Goal: Find specific page/section: Find specific page/section

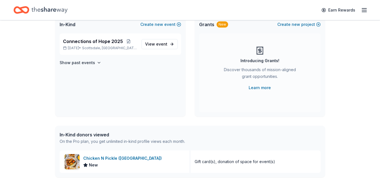
scroll to position [43, 0]
click at [158, 42] on span "event" at bounding box center [161, 43] width 11 height 5
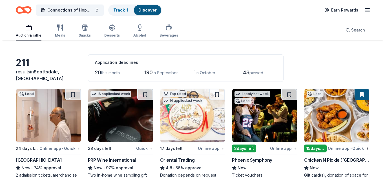
scroll to position [15, 0]
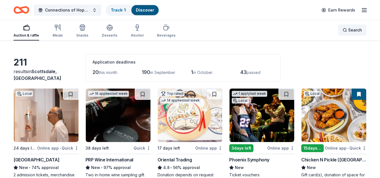
click at [353, 32] on span "Search" at bounding box center [356, 30] width 14 height 7
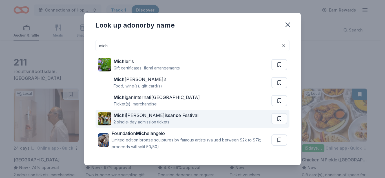
scroll to position [10, 0]
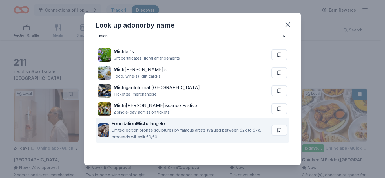
type input "mich"
click at [186, 122] on div "Foundat i on Mich elangelo" at bounding box center [189, 123] width 157 height 7
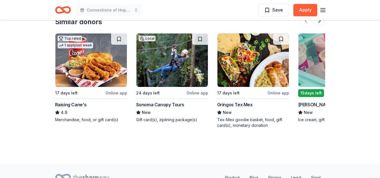
scroll to position [641, 0]
